Goal: Book appointment/travel/reservation

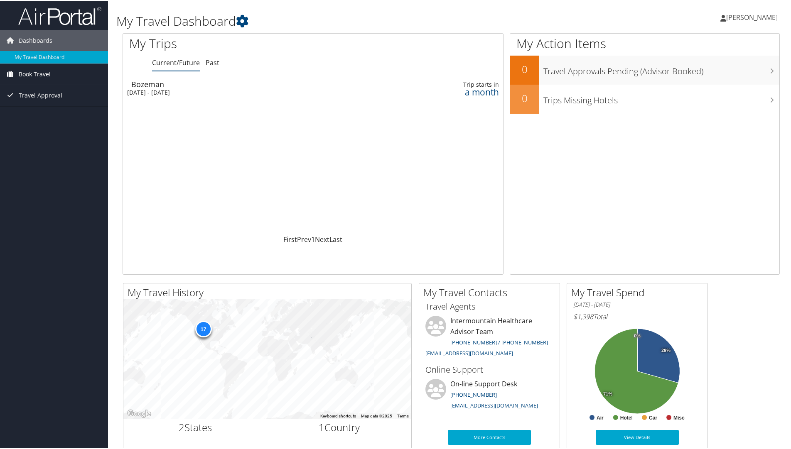
click at [42, 74] on span "Book Travel" at bounding box center [35, 73] width 32 height 21
click at [52, 101] on link "Book/Manage Online Trips" at bounding box center [54, 102] width 108 height 12
